Goal: Information Seeking & Learning: Understand process/instructions

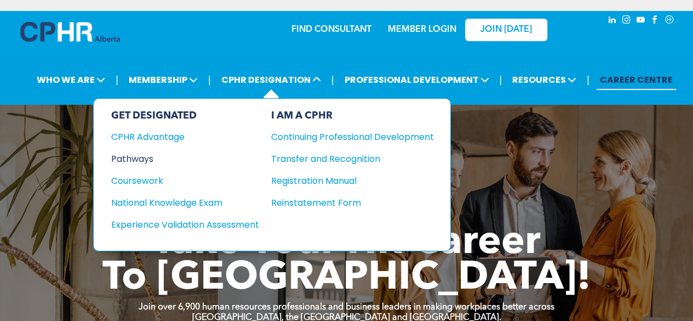
click at [136, 154] on div "Pathways" at bounding box center [177, 159] width 133 height 14
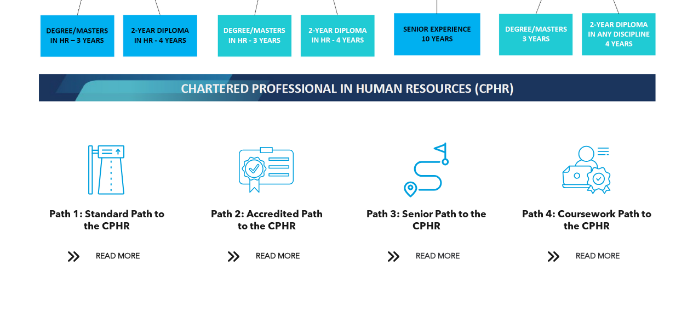
scroll to position [1151, 0]
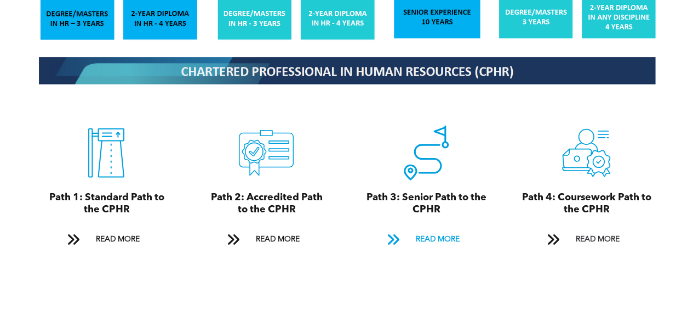
click at [425, 229] on span "READ MORE" at bounding box center [438, 239] width 52 height 20
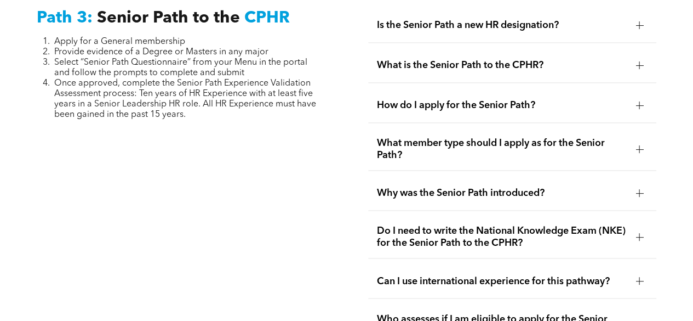
scroll to position [2892, 0]
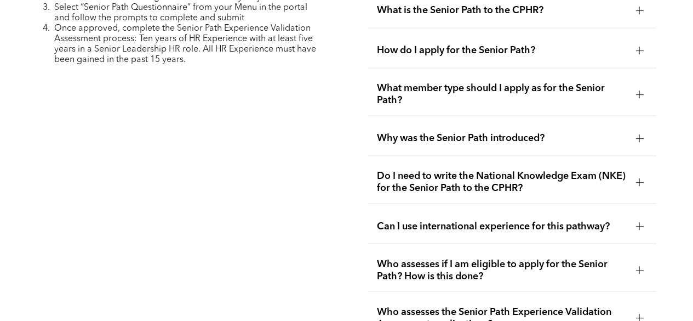
click at [641, 178] on div at bounding box center [640, 182] width 8 height 8
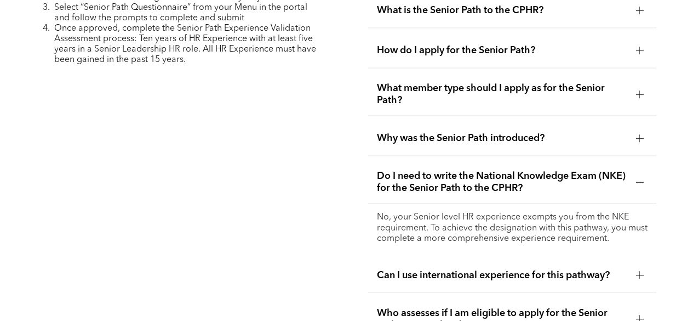
click at [641, 178] on div at bounding box center [640, 182] width 8 height 8
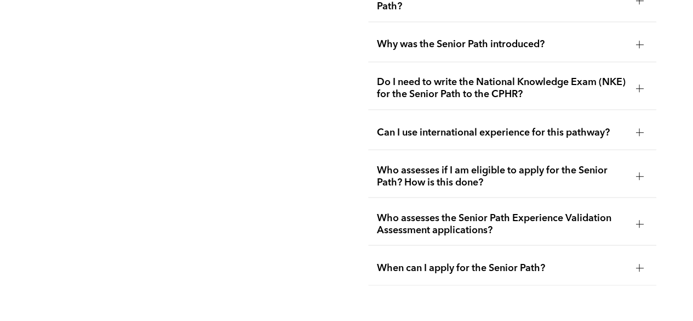
scroll to position [3001, 0]
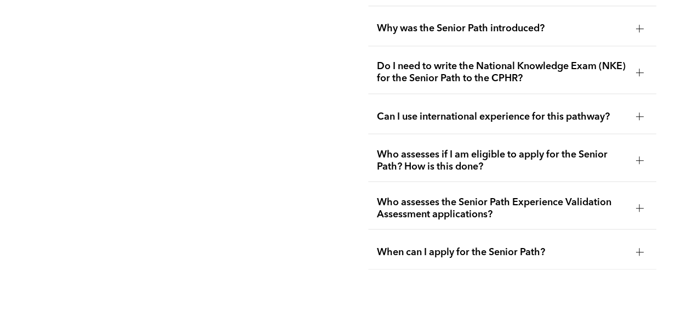
click at [636, 156] on div at bounding box center [640, 160] width 8 height 8
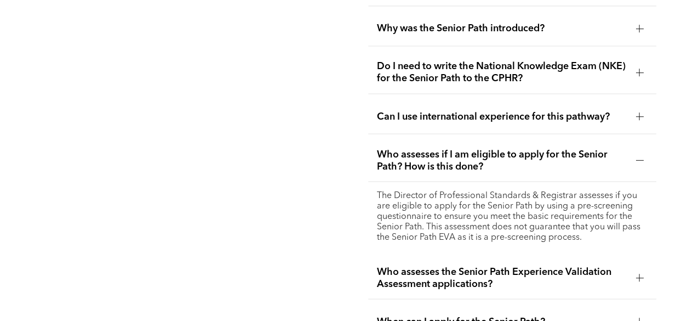
click at [640, 156] on div at bounding box center [640, 160] width 1 height 8
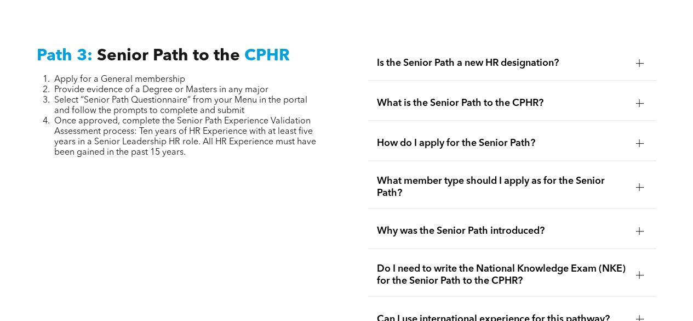
scroll to position [2782, 0]
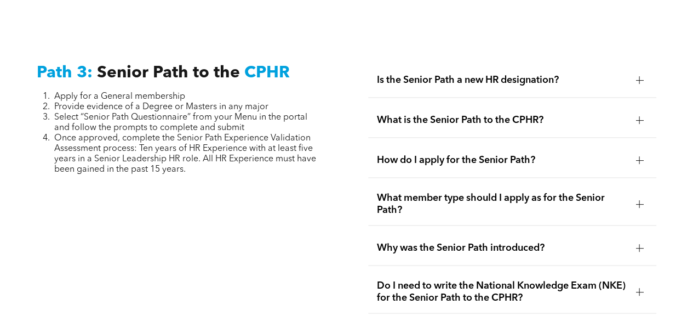
click at [638, 112] on div at bounding box center [639, 120] width 16 height 16
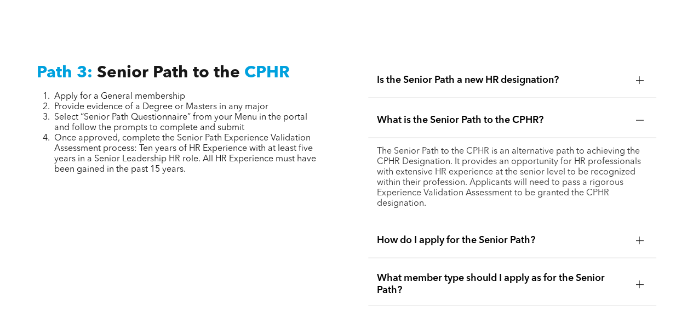
click at [640, 116] on div at bounding box center [640, 120] width 8 height 8
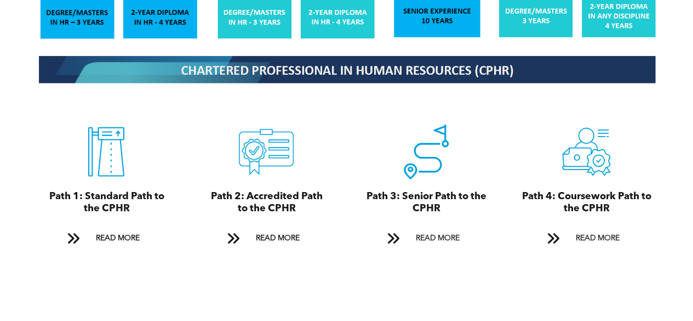
scroll to position [1206, 0]
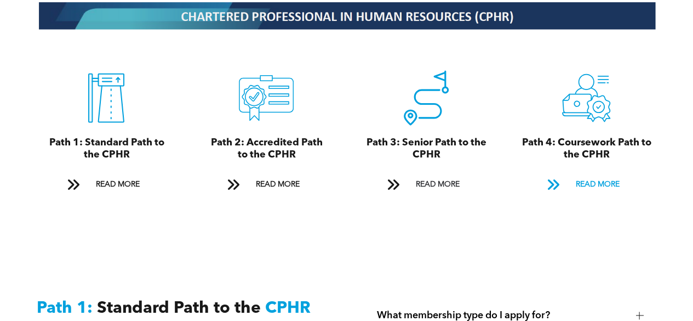
click at [553, 178] on span at bounding box center [553, 184] width 14 height 15
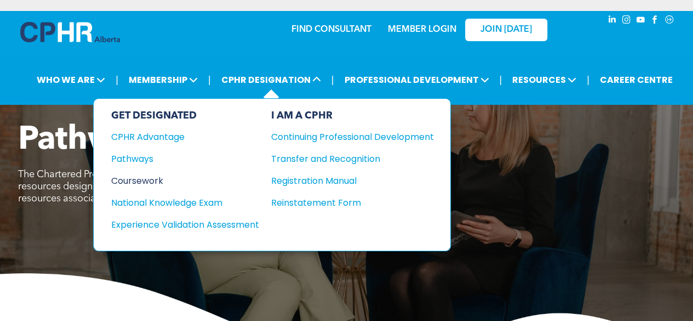
click at [142, 175] on div "Coursework" at bounding box center [177, 181] width 133 height 14
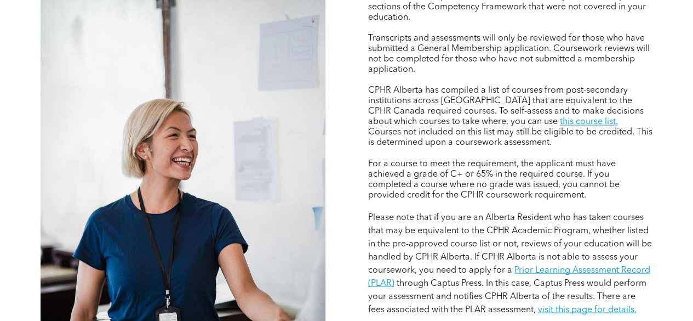
scroll to position [932, 0]
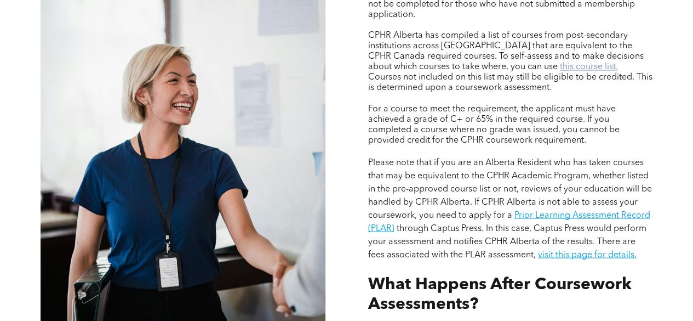
click at [560, 71] on link "this course list." at bounding box center [589, 66] width 58 height 9
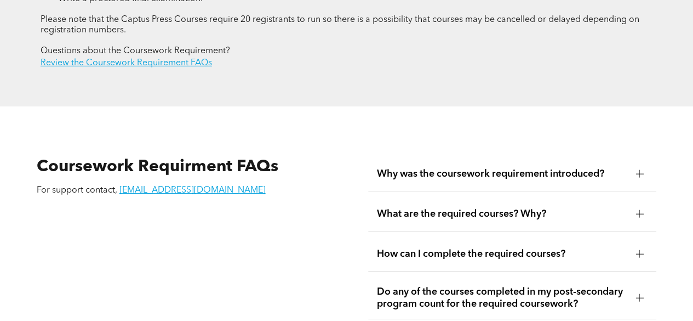
scroll to position [1754, 0]
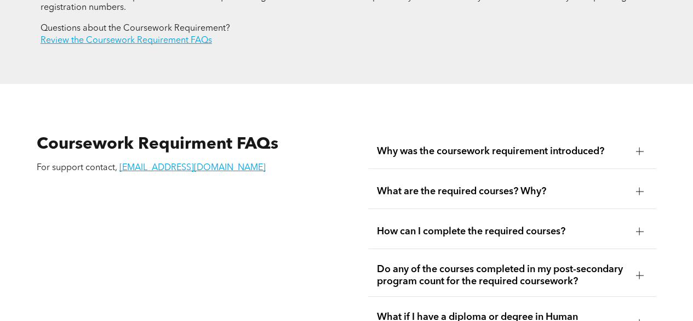
click at [635, 185] on div at bounding box center [639, 191] width 16 height 16
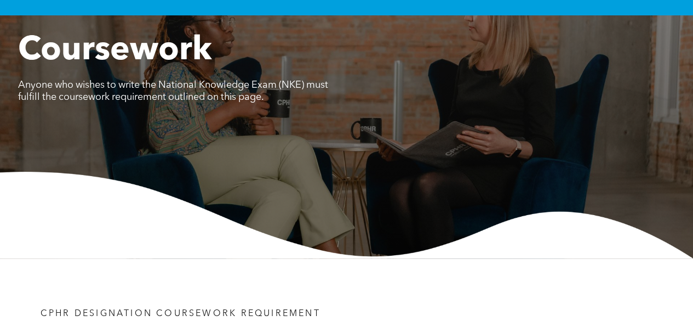
scroll to position [0, 0]
